Goal: Check status: Check status

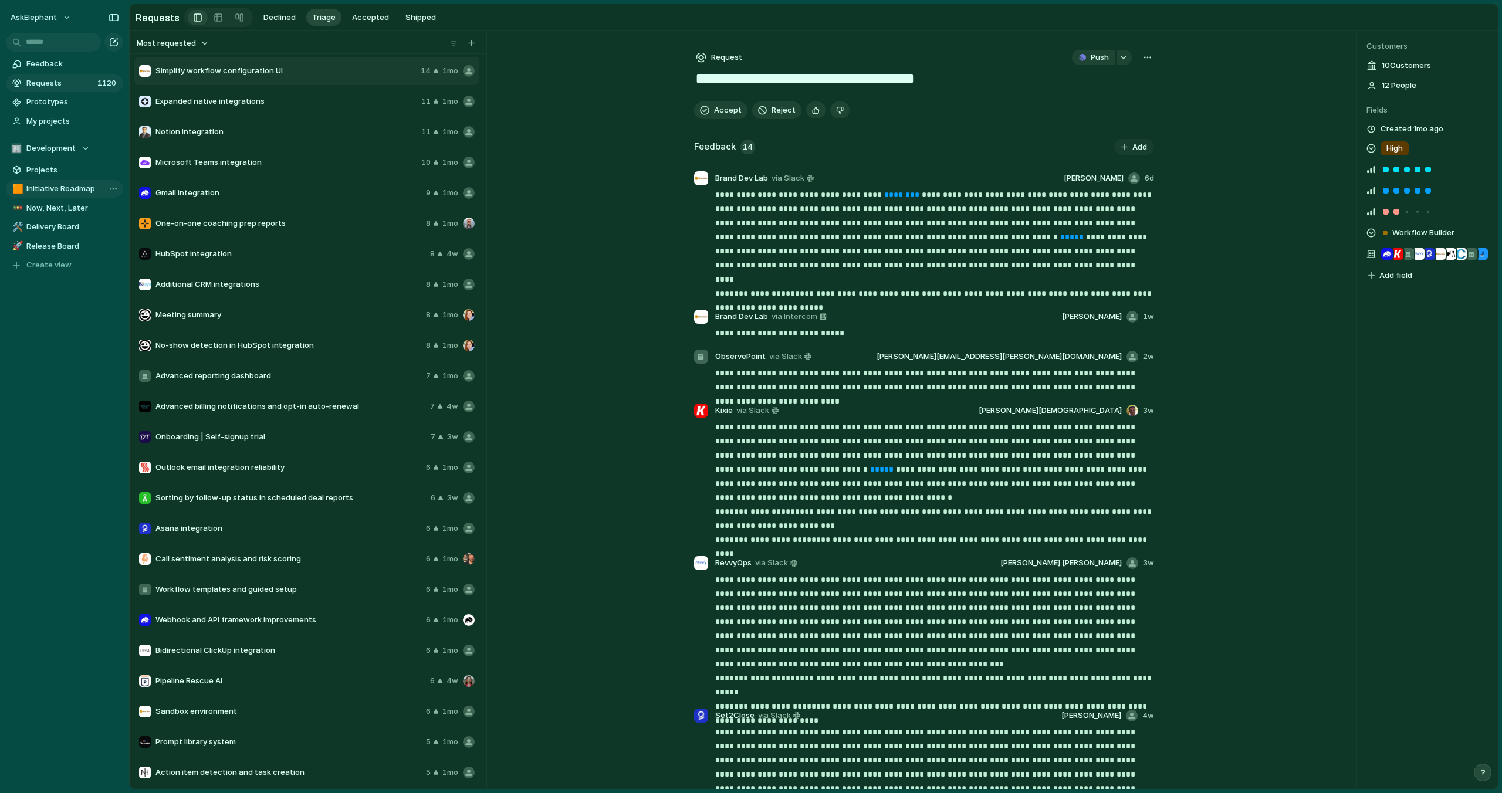
click at [61, 191] on span "Initiative Roadmap" at bounding box center [72, 189] width 93 height 12
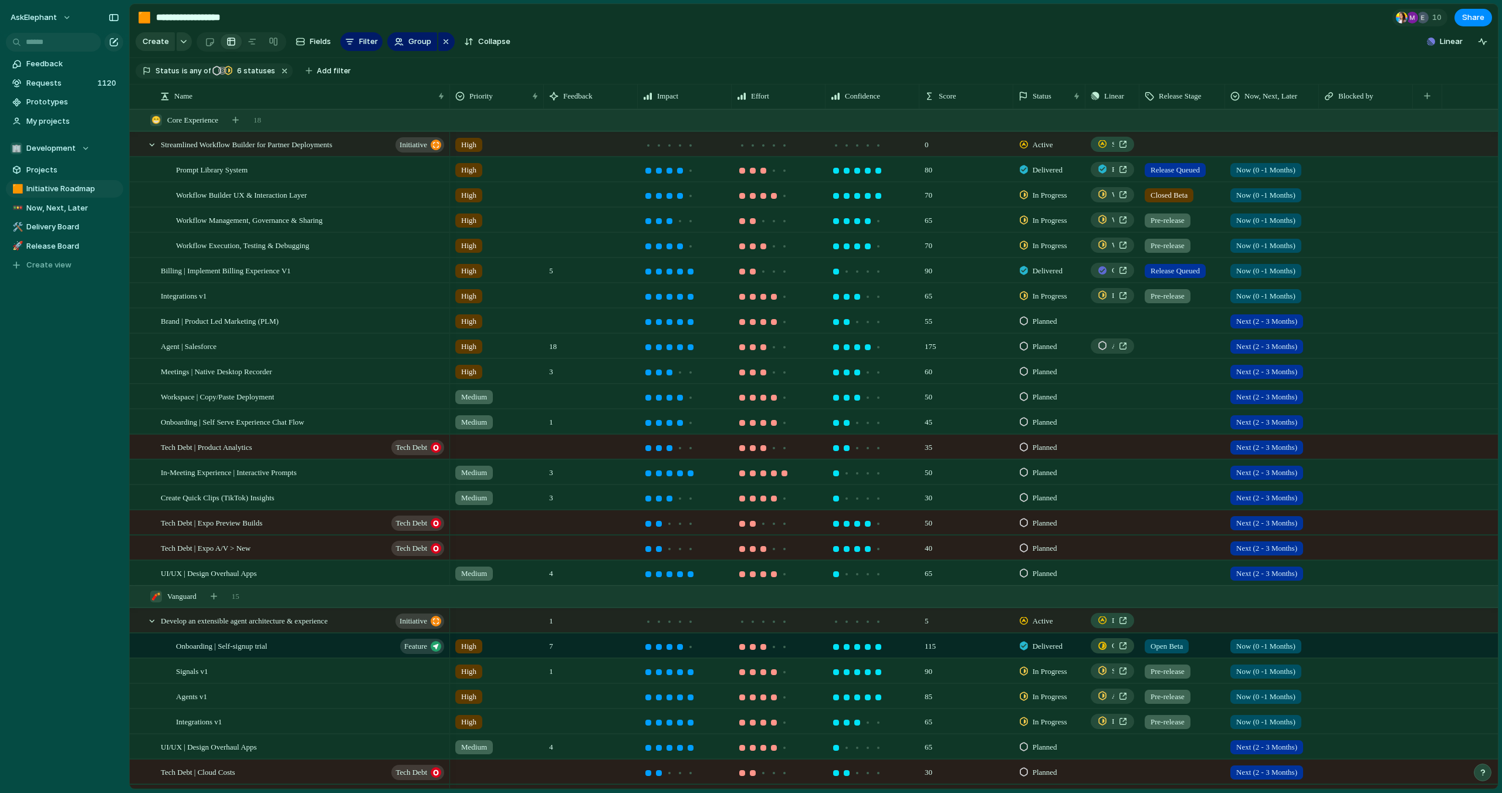
click at [1182, 175] on span "Release Queued" at bounding box center [1175, 170] width 49 height 12
click at [1178, 343] on span "Released" at bounding box center [1170, 338] width 34 height 12
click at [1161, 270] on span "Release Queued" at bounding box center [1175, 271] width 49 height 12
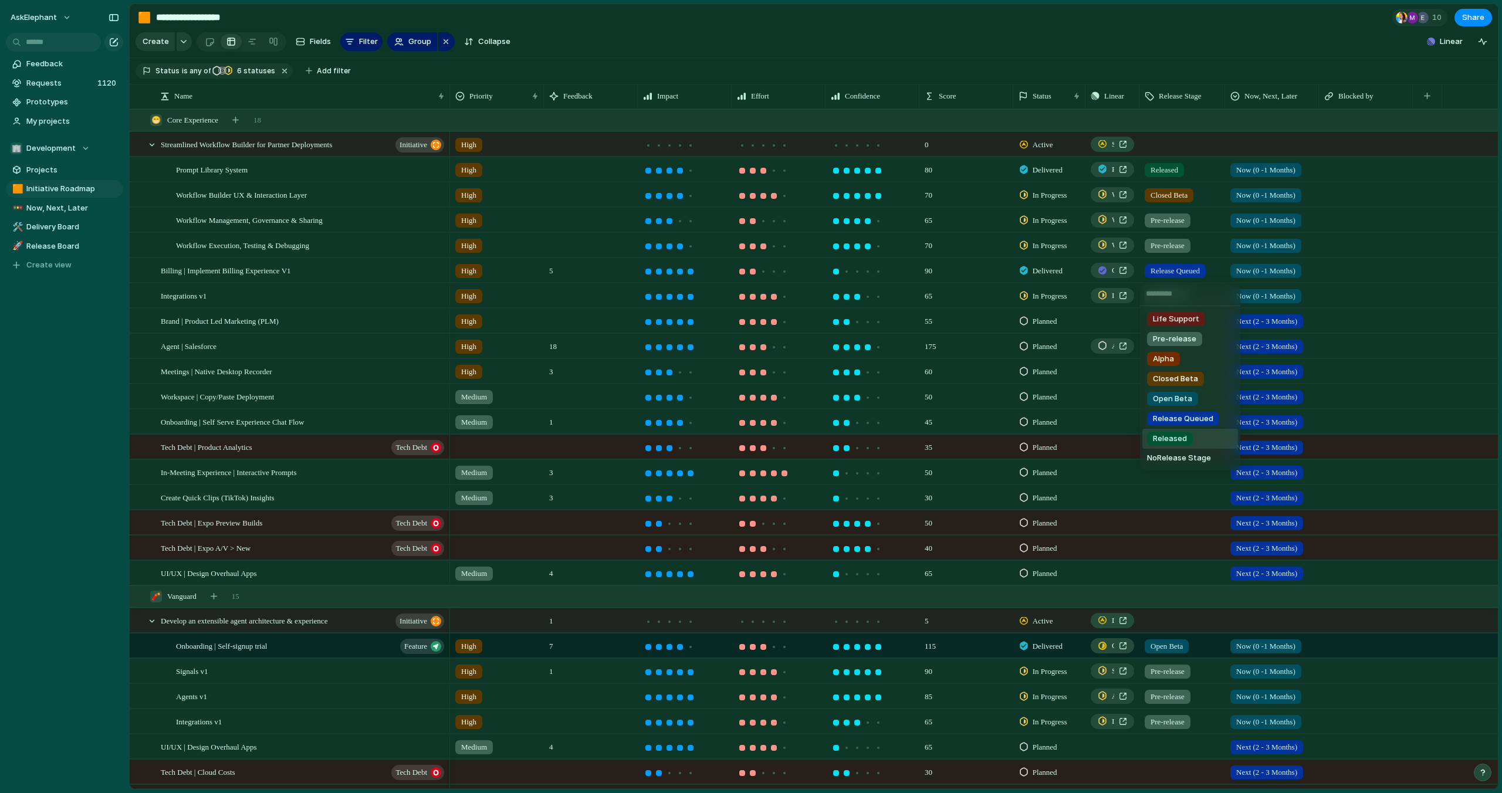
click at [1214, 446] on li "Released" at bounding box center [1191, 439] width 96 height 20
